Goal: Information Seeking & Learning: Learn about a topic

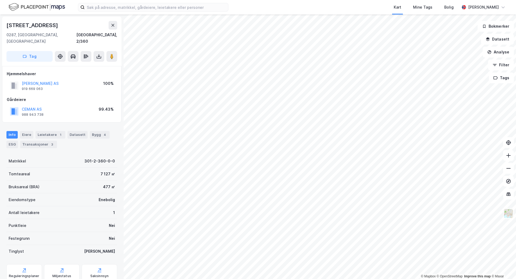
click at [225, 232] on html "Kart Mine Tags Bolig [PERSON_NAME] © Mapbox © OpenStreetMap Improve this map © …" at bounding box center [258, 139] width 516 height 279
click at [322, 232] on html "Kart Mine Tags Bolig [PERSON_NAME] © Mapbox © OpenStreetMap Improve this map © …" at bounding box center [258, 139] width 516 height 279
click at [392, 232] on html "Kart Mine Tags Bolig [PERSON_NAME] © Mapbox © OpenStreetMap Improve this map © …" at bounding box center [258, 139] width 516 height 279
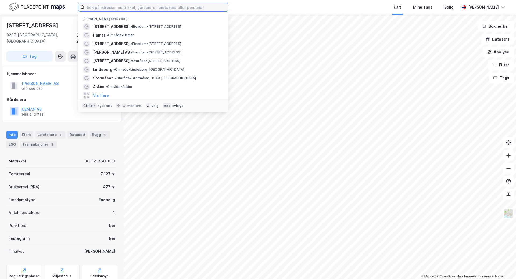
click at [96, 6] on input at bounding box center [156, 7] width 143 height 8
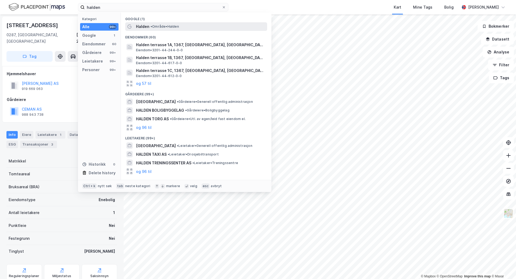
click at [131, 24] on icon at bounding box center [129, 26] width 4 height 4
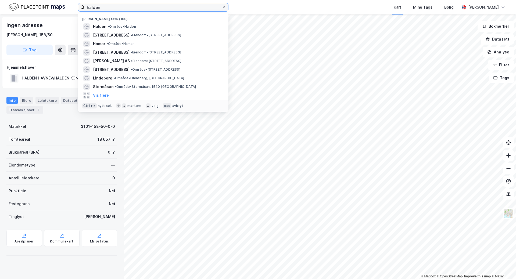
click at [101, 7] on input "halden" at bounding box center [153, 7] width 137 height 8
type input "d"
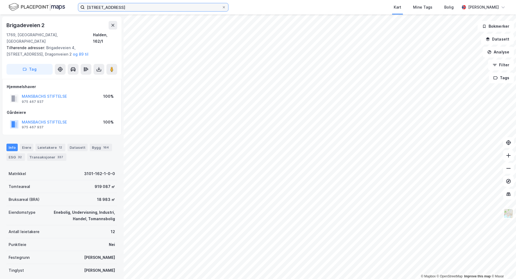
click at [138, 6] on input "[STREET_ADDRESS]" at bounding box center [153, 7] width 137 height 8
click at [115, 27] on button at bounding box center [113, 25] width 9 height 9
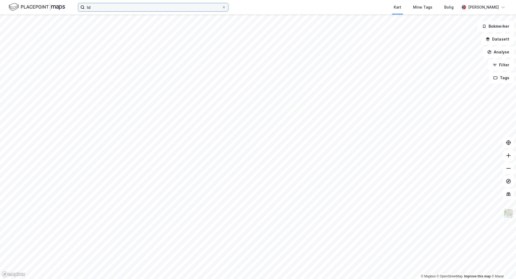
click at [109, 9] on input "Id" at bounding box center [153, 7] width 137 height 8
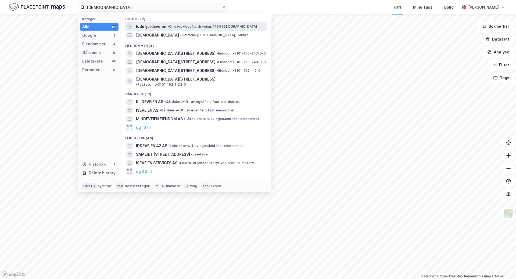
click at [171, 28] on span "• Område • [GEOGRAPHIC_DATA], 1765 [GEOGRAPHIC_DATA]" at bounding box center [211, 26] width 89 height 4
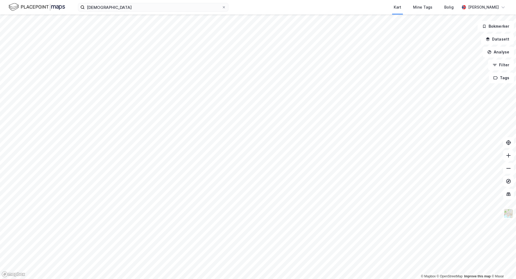
click at [253, 2] on div "Iddeveien Kart Mine Tags Bolig [PERSON_NAME] © Mapbox © OpenStreetMap Improve t…" at bounding box center [258, 139] width 516 height 279
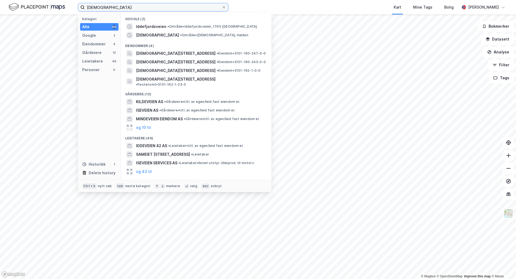
click at [150, 7] on input "[DEMOGRAPHIC_DATA]" at bounding box center [153, 7] width 137 height 8
type input "[DEMOGRAPHIC_DATA]"
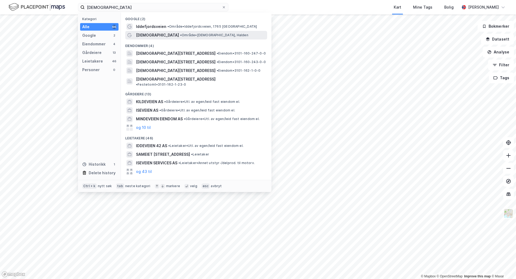
click at [153, 36] on span "[DEMOGRAPHIC_DATA]" at bounding box center [157, 35] width 43 height 6
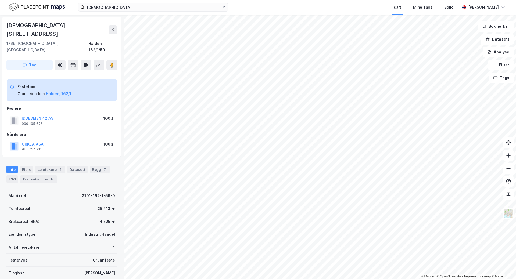
click at [54, 28] on div "[DEMOGRAPHIC_DATA][STREET_ADDRESS]" at bounding box center [61, 29] width 111 height 17
